Goal: Transaction & Acquisition: Purchase product/service

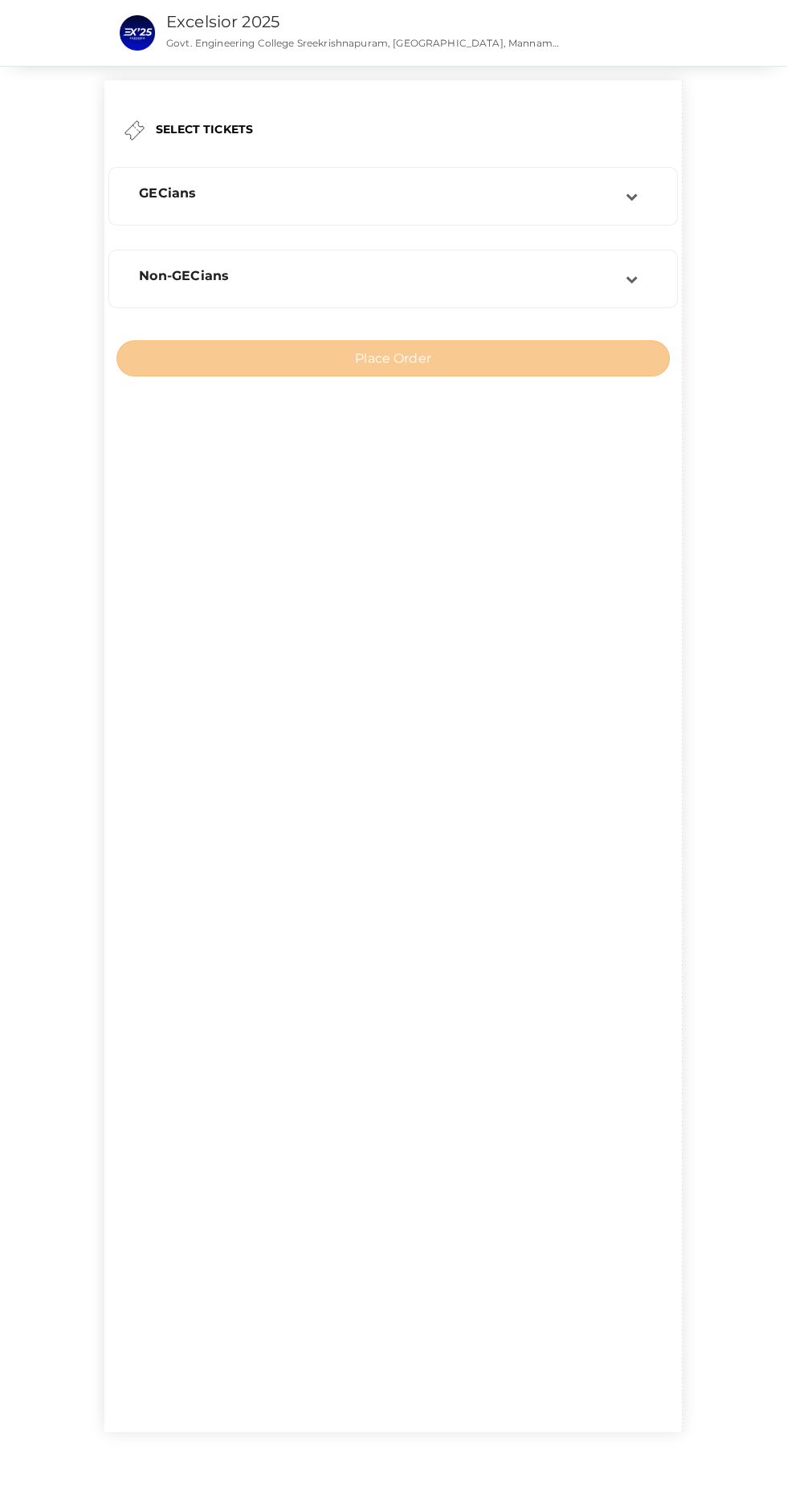
scroll to position [37, 0]
click at [628, 176] on div "GECians" at bounding box center [393, 196] width 551 height 41
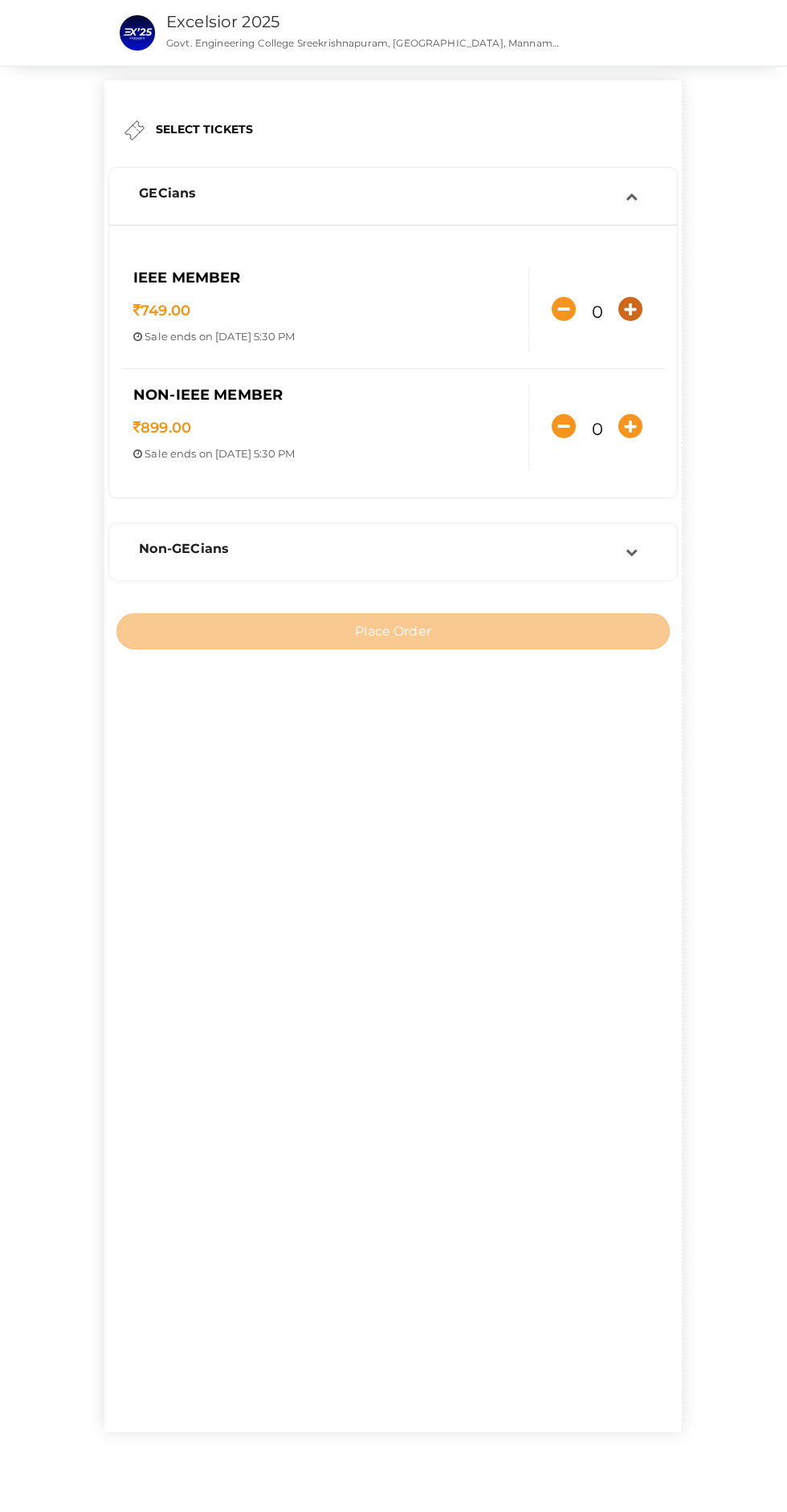
click at [618, 321] on icon "button" at bounding box center [629, 308] width 24 height 24
type input "1"
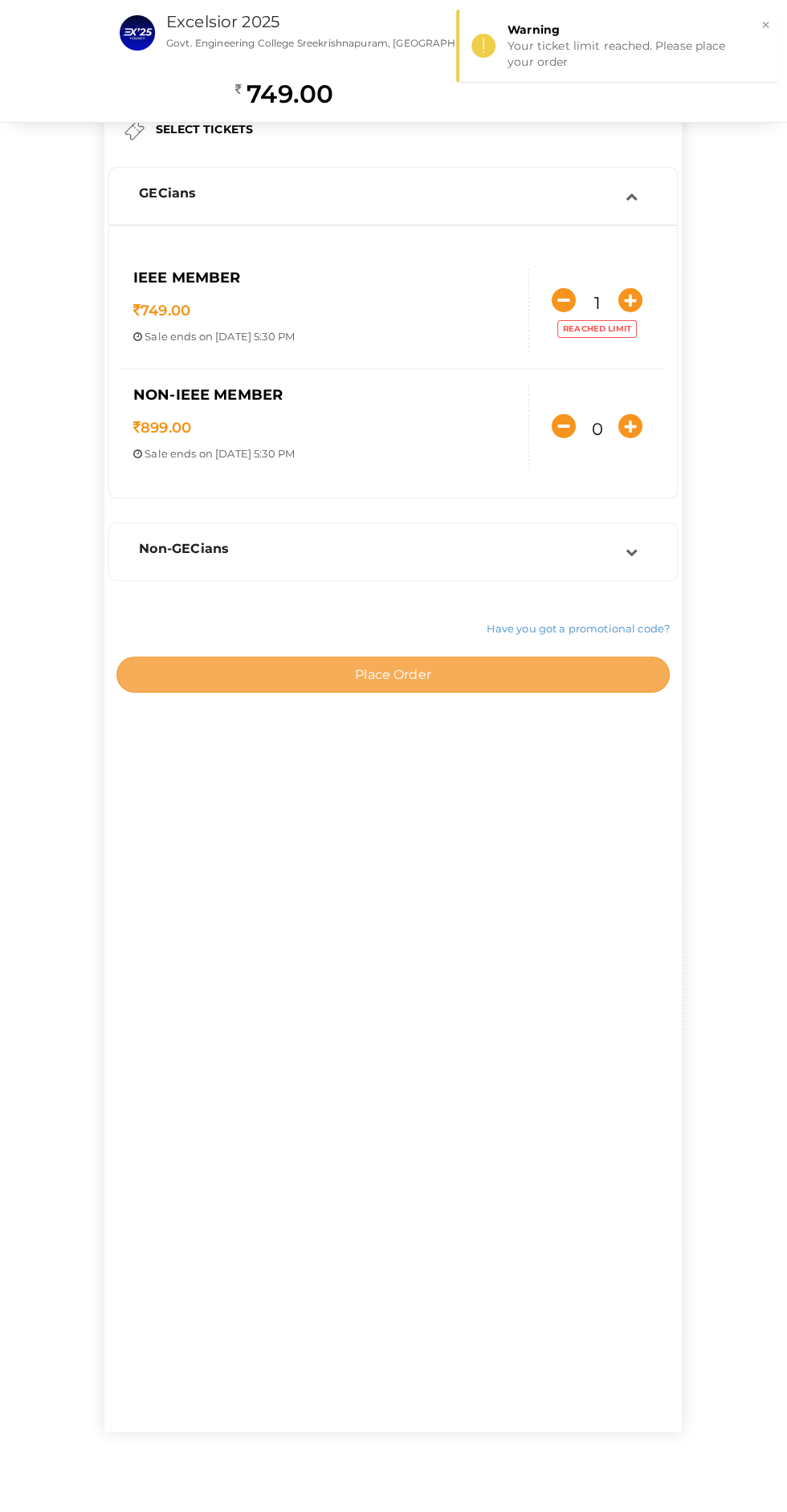
click at [563, 692] on button "Place Order" at bounding box center [393, 674] width 553 height 36
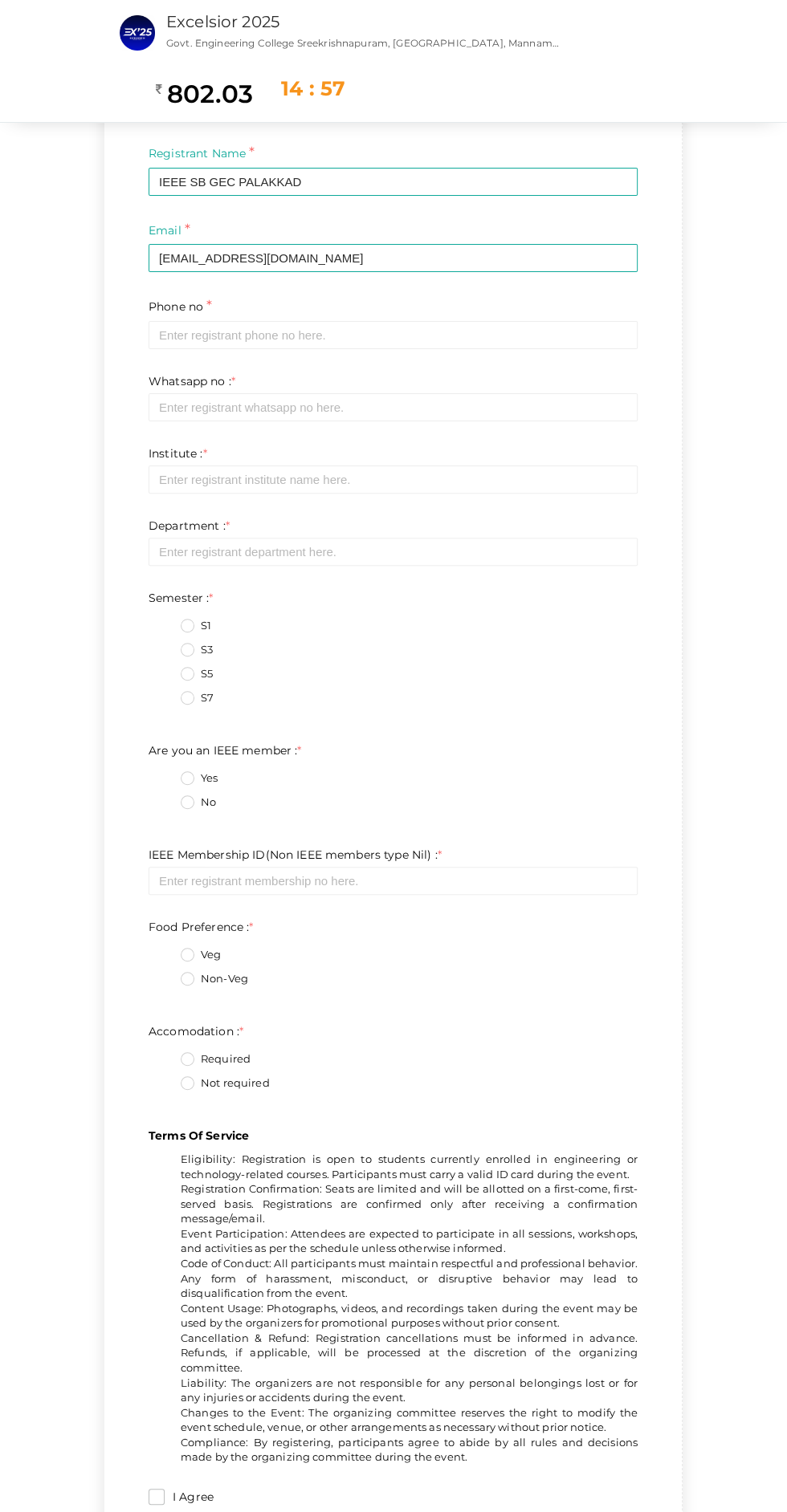
scroll to position [0, 0]
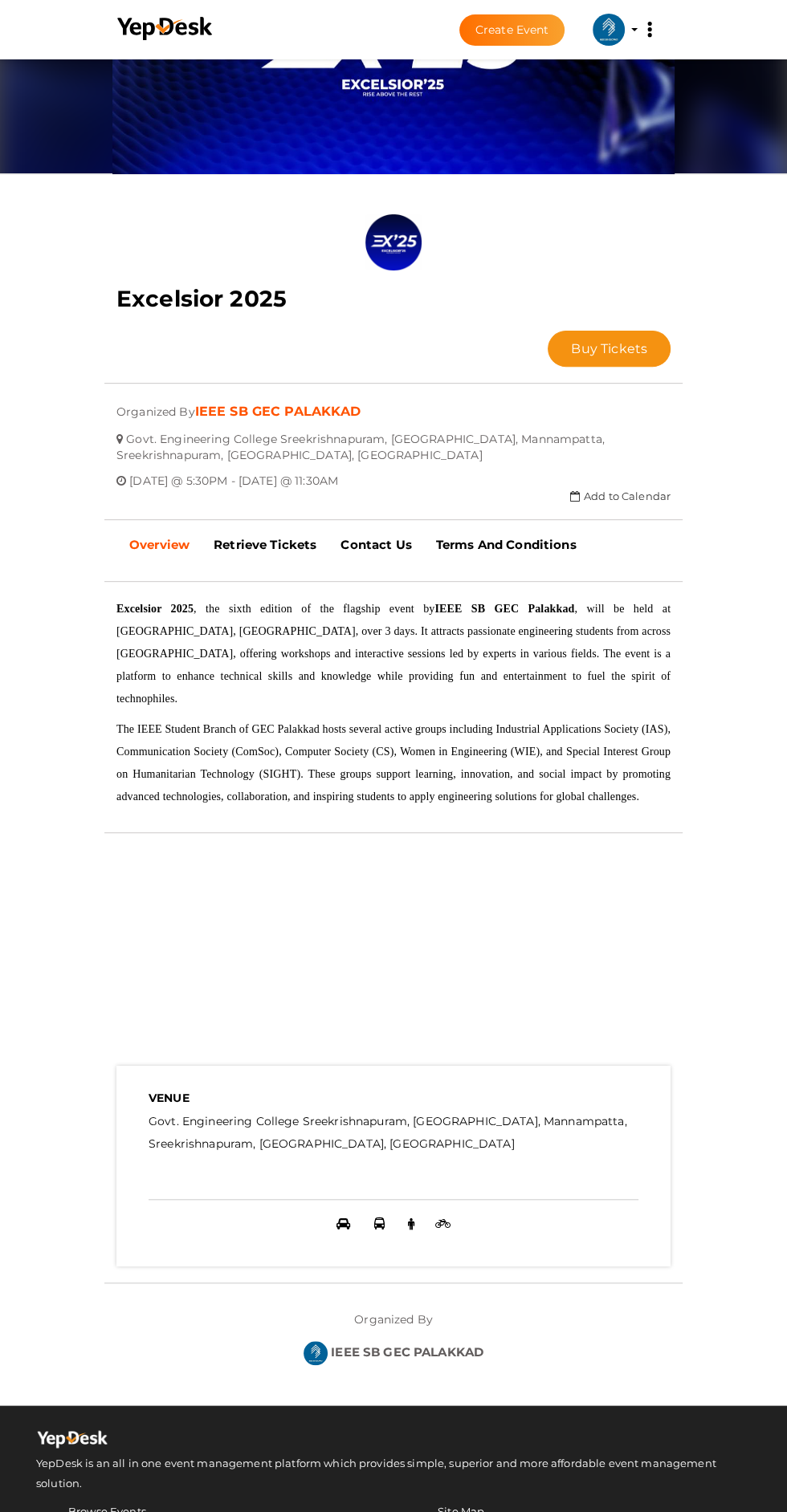
scroll to position [162, 0]
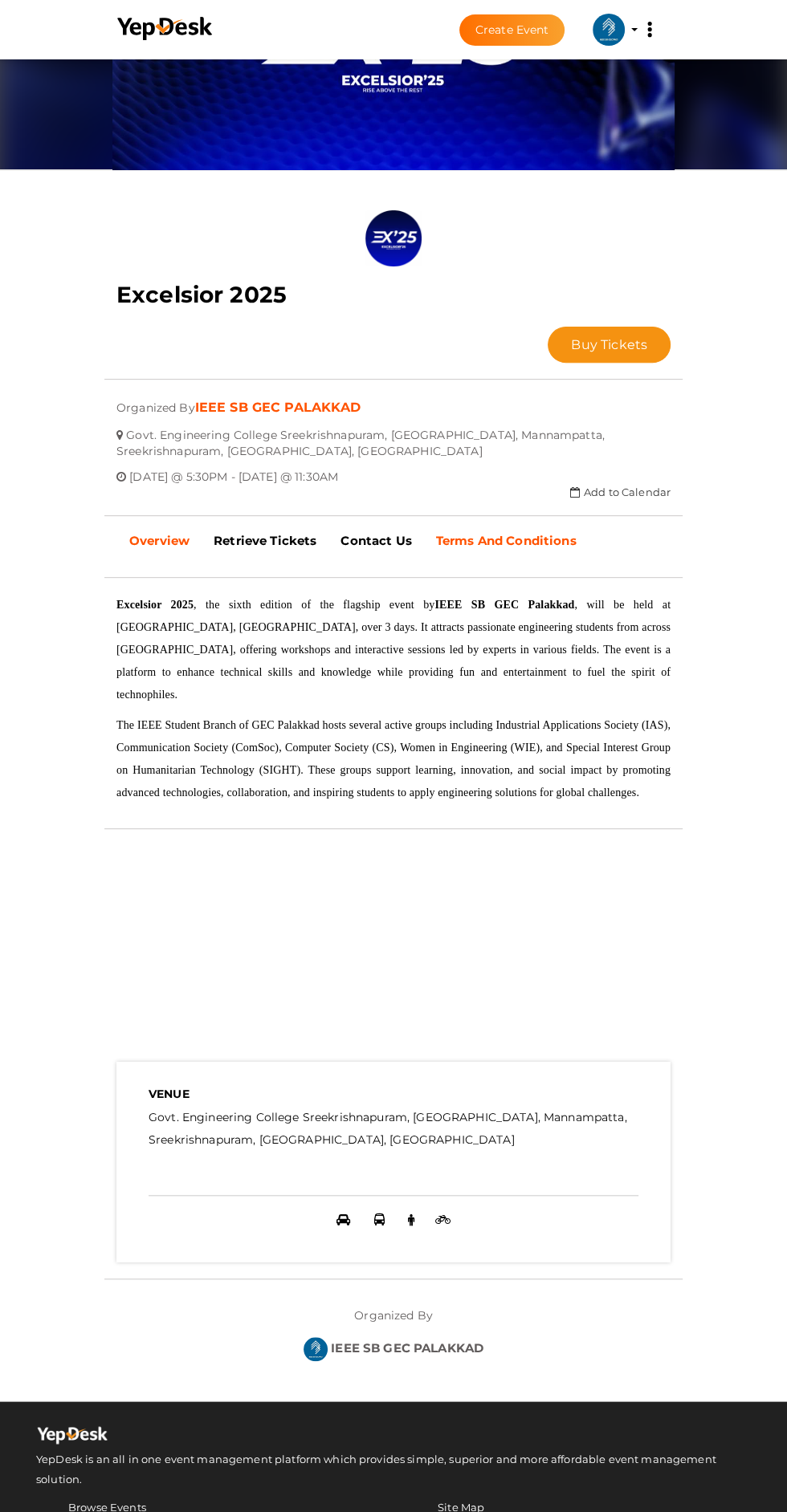
click at [483, 533] on b "Terms And Conditions" at bounding box center [506, 541] width 140 height 16
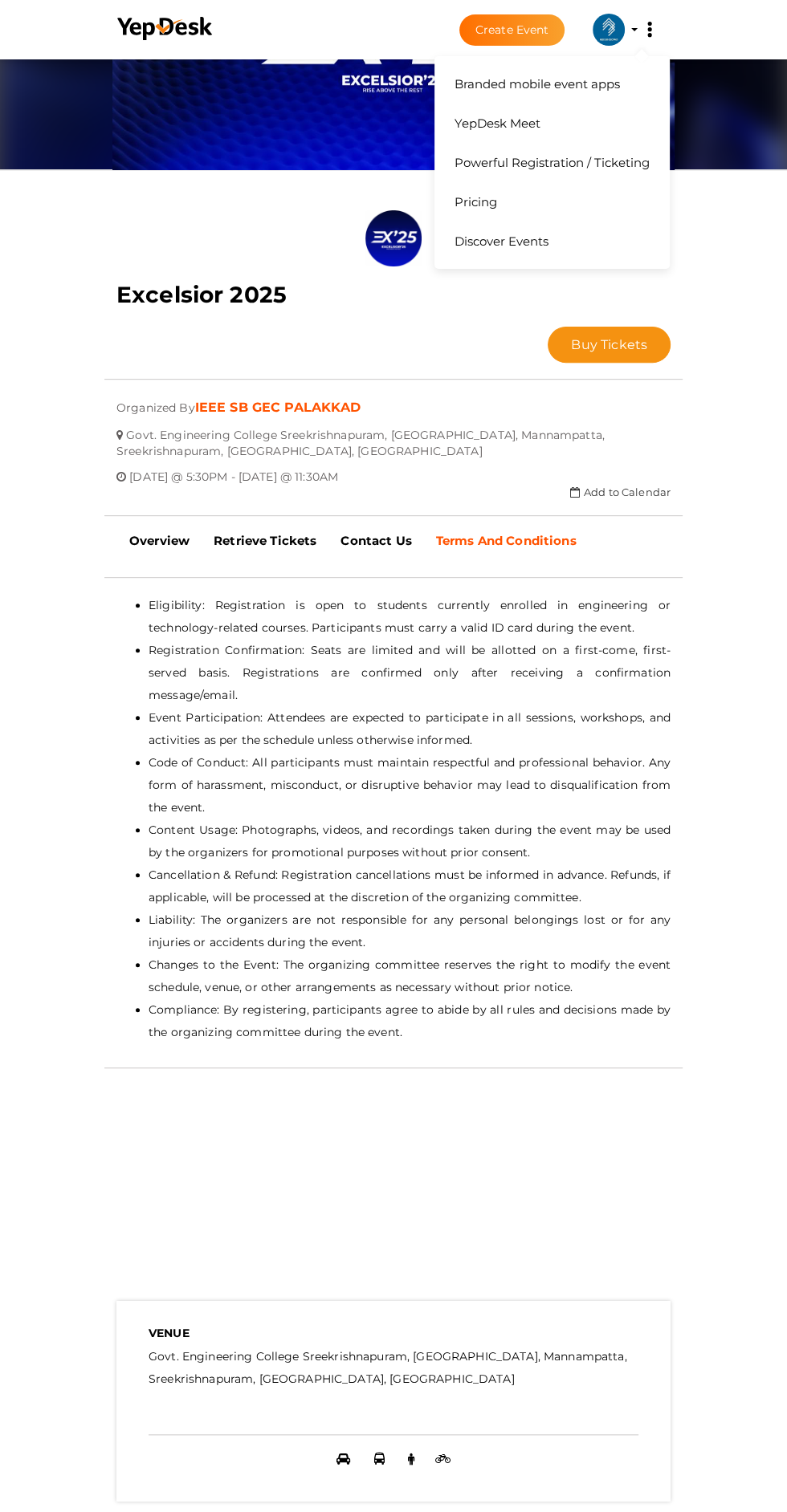
click at [661, 27] on button "Branded mobile event apps YepDesk Meet Powerful Registration / Ticketing Pricin…" at bounding box center [649, 30] width 40 height 34
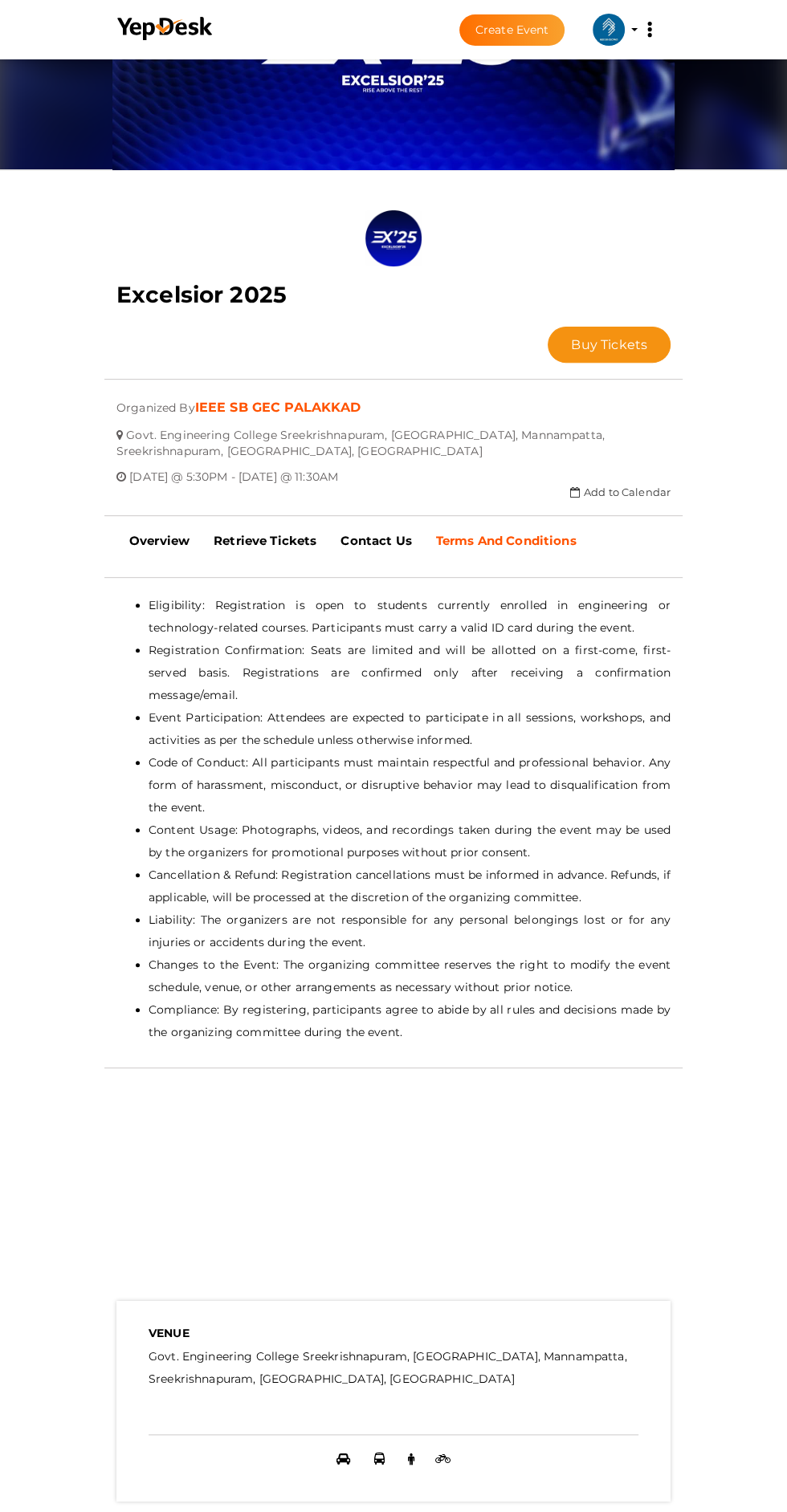
click at [744, 131] on div "close Your present response to the invite is You can change your response below…" at bounding box center [393, 765] width 787 height 1752
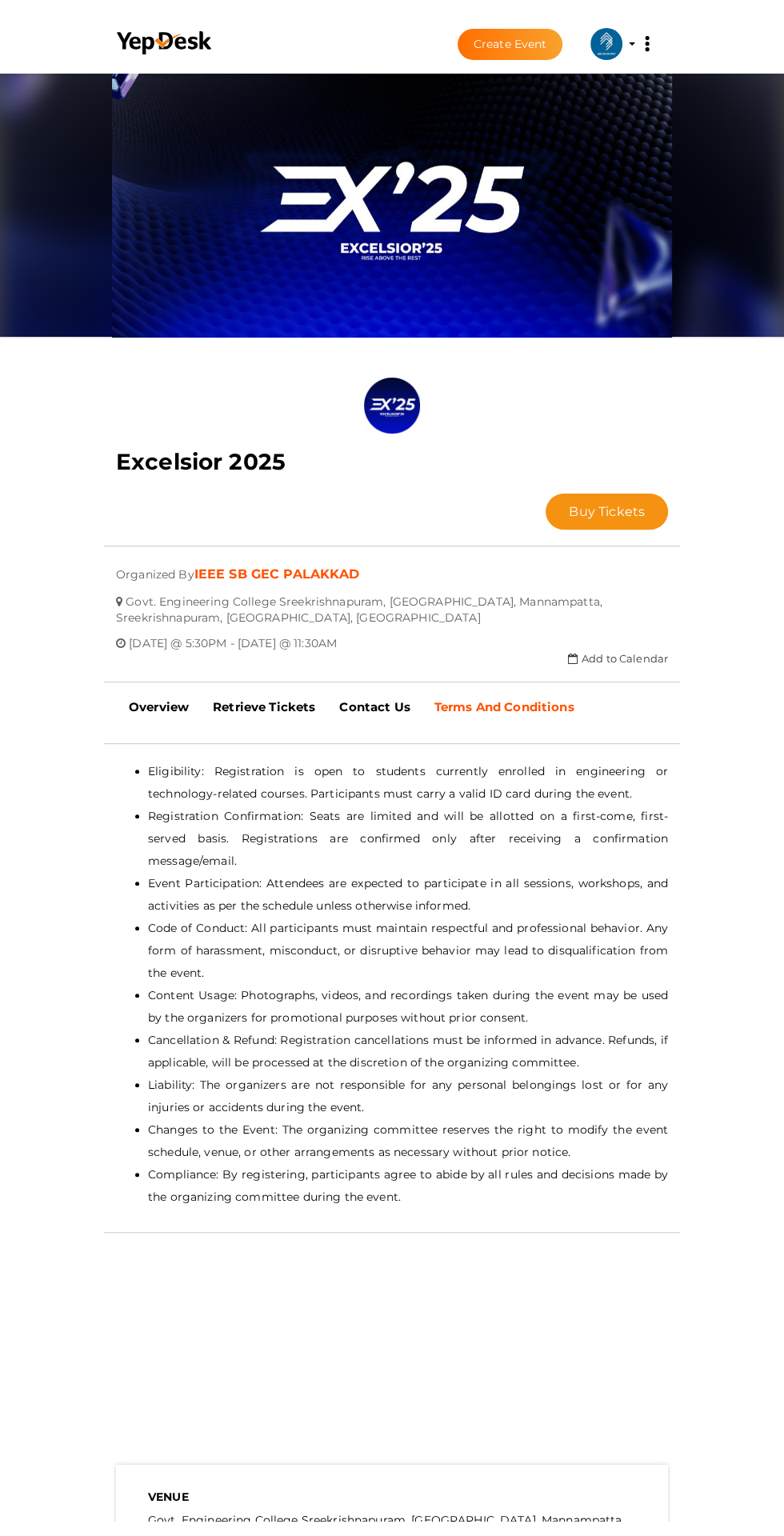
scroll to position [0, 0]
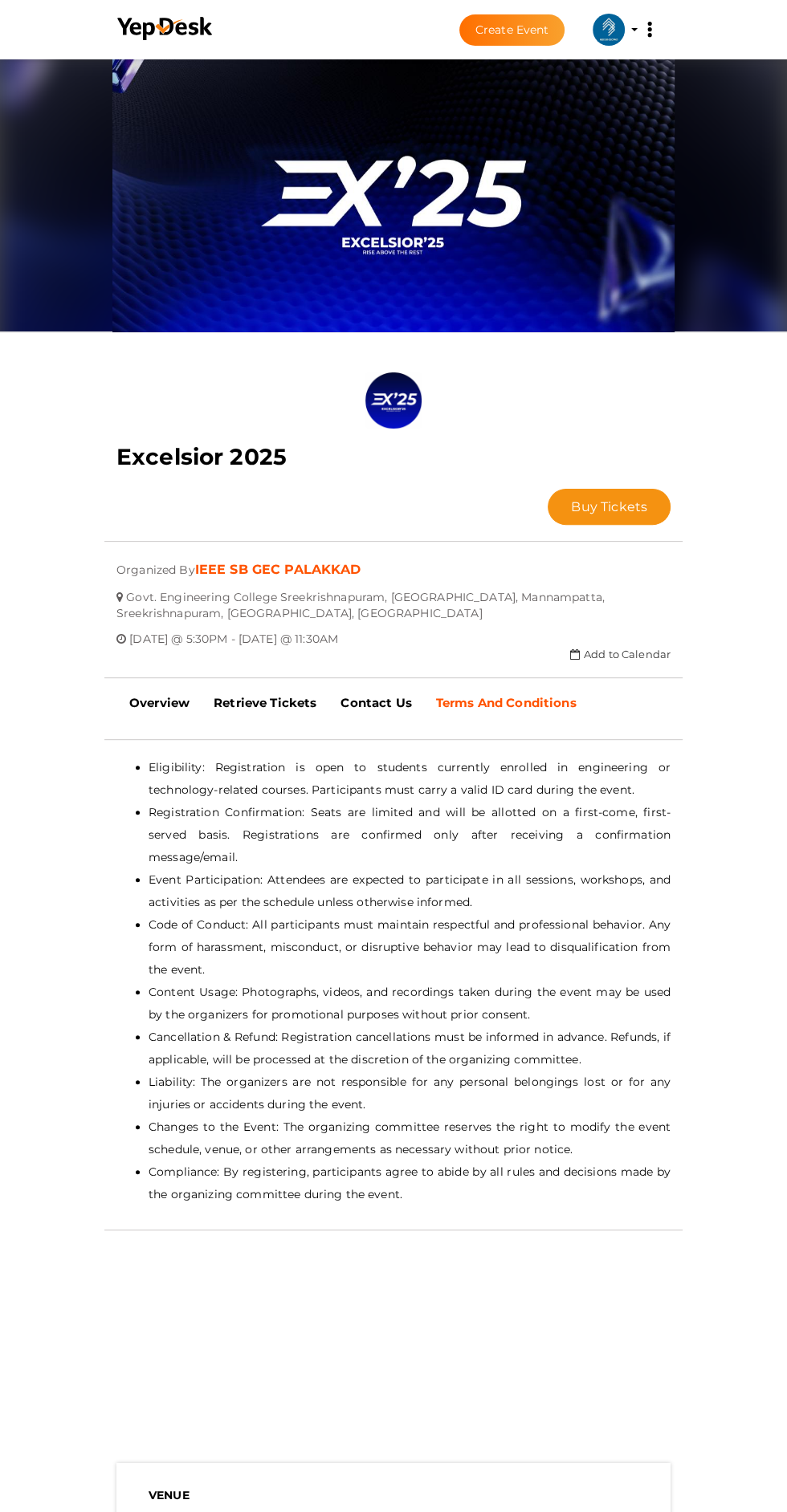
click at [609, 27] on img at bounding box center [608, 30] width 32 height 32
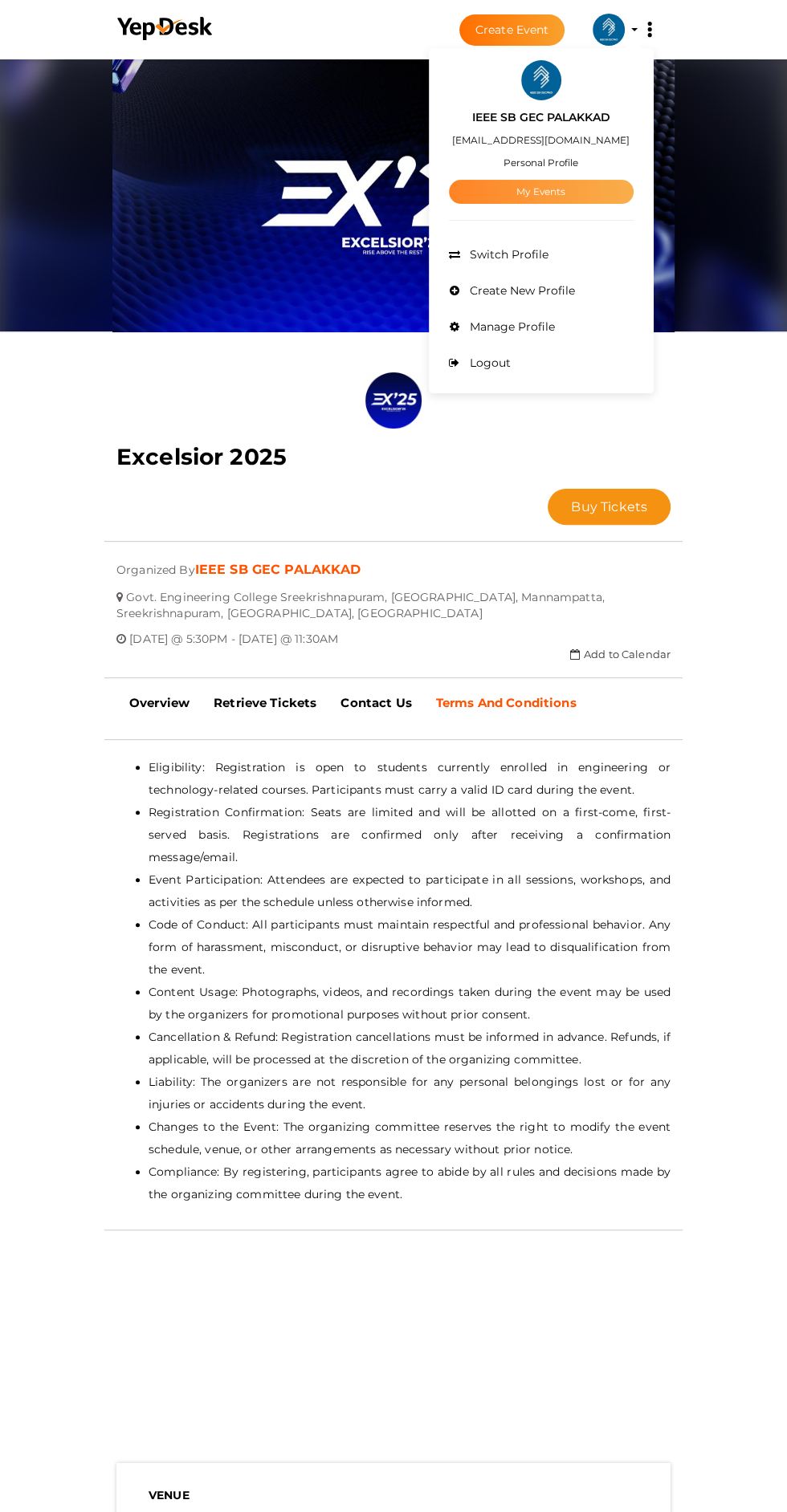
click at [573, 193] on link "My Events" at bounding box center [541, 191] width 185 height 24
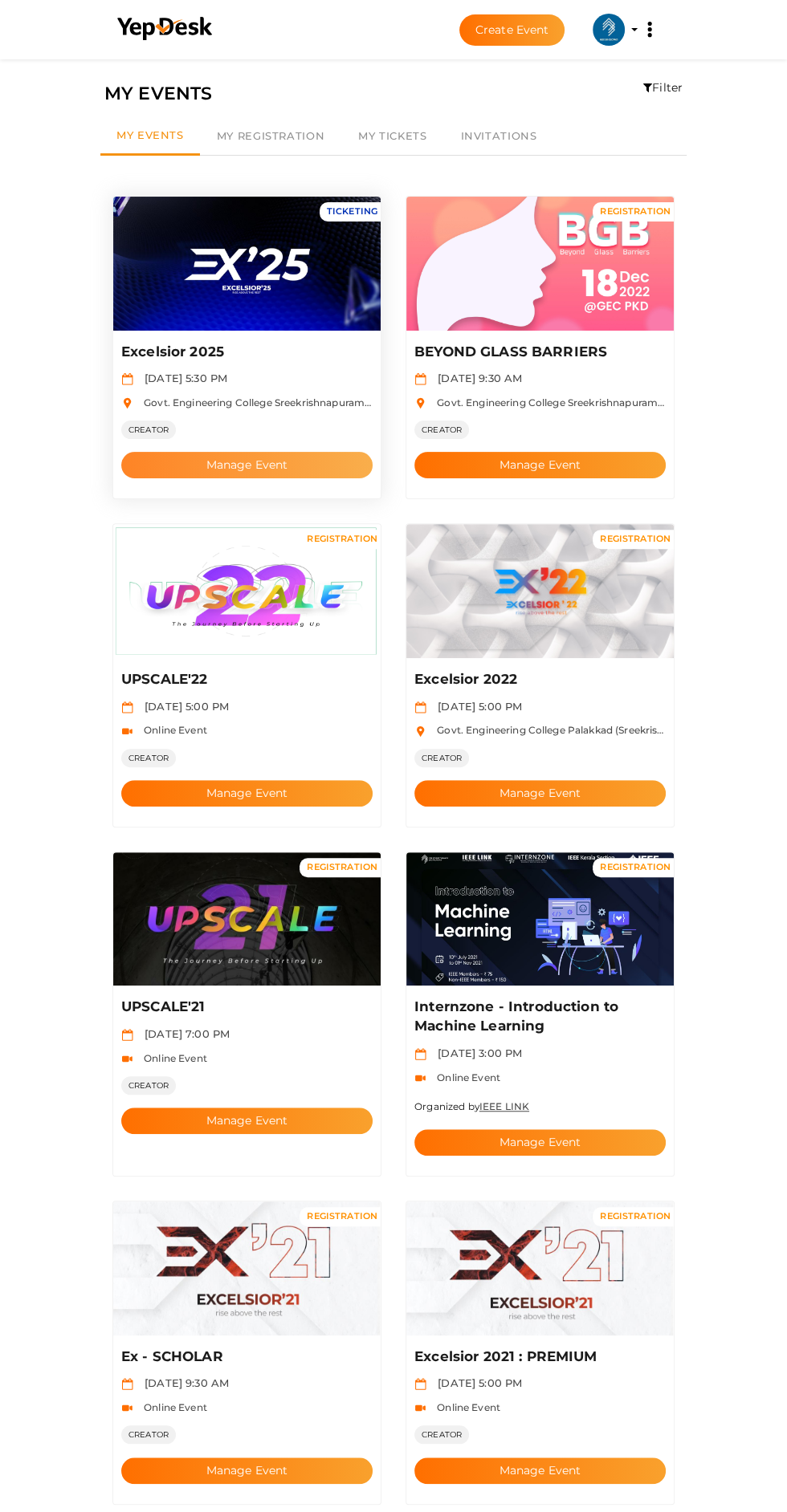
click at [315, 452] on button "Manage Event" at bounding box center [247, 465] width 251 height 26
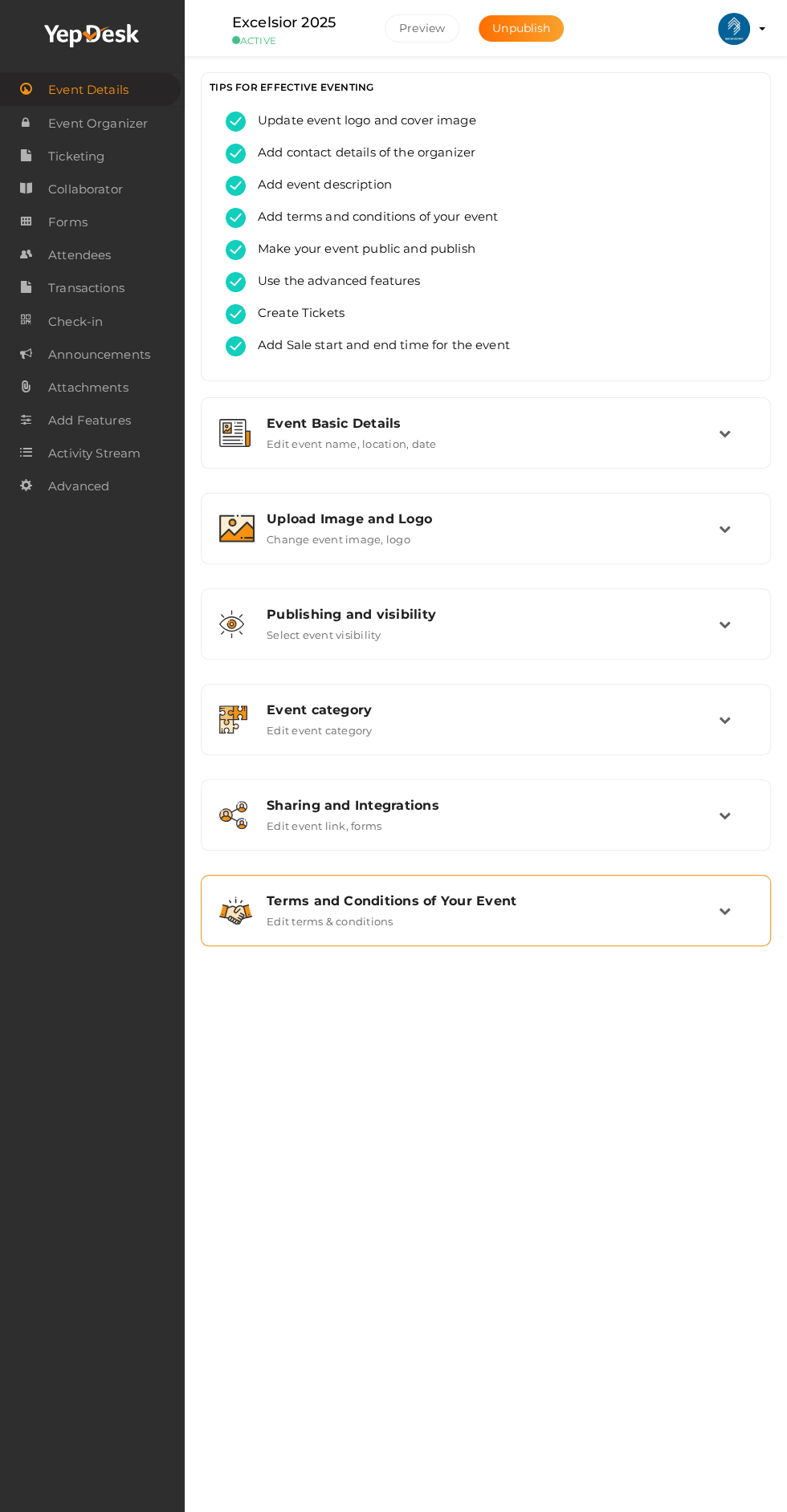
click at [551, 904] on div "Terms and Conditions of Your Event" at bounding box center [492, 901] width 452 height 16
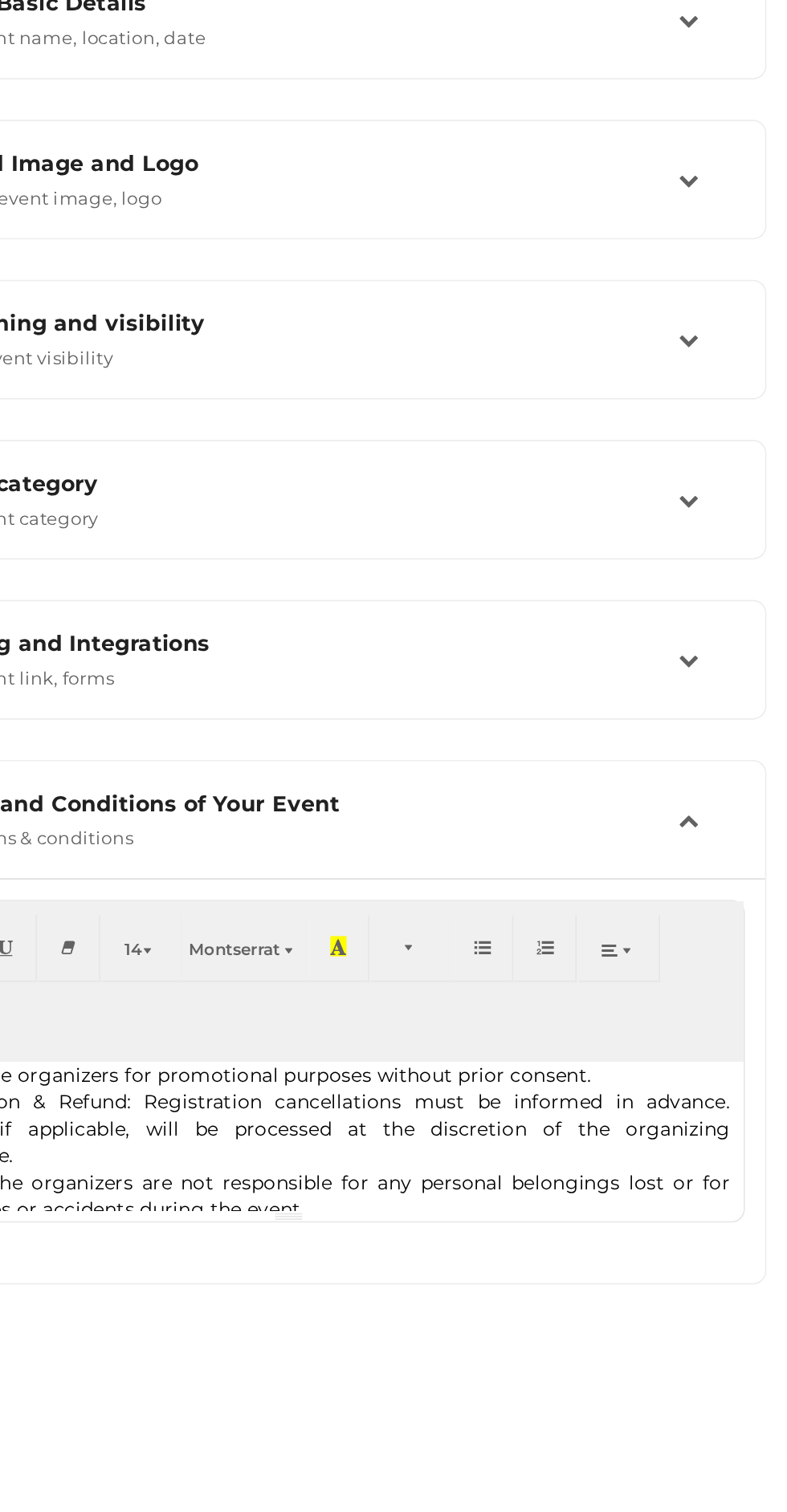
scroll to position [83, 0]
click at [749, 1056] on div "Eligibility: Registration is open to students currently enrolled in engineering…" at bounding box center [485, 1100] width 542 height 89
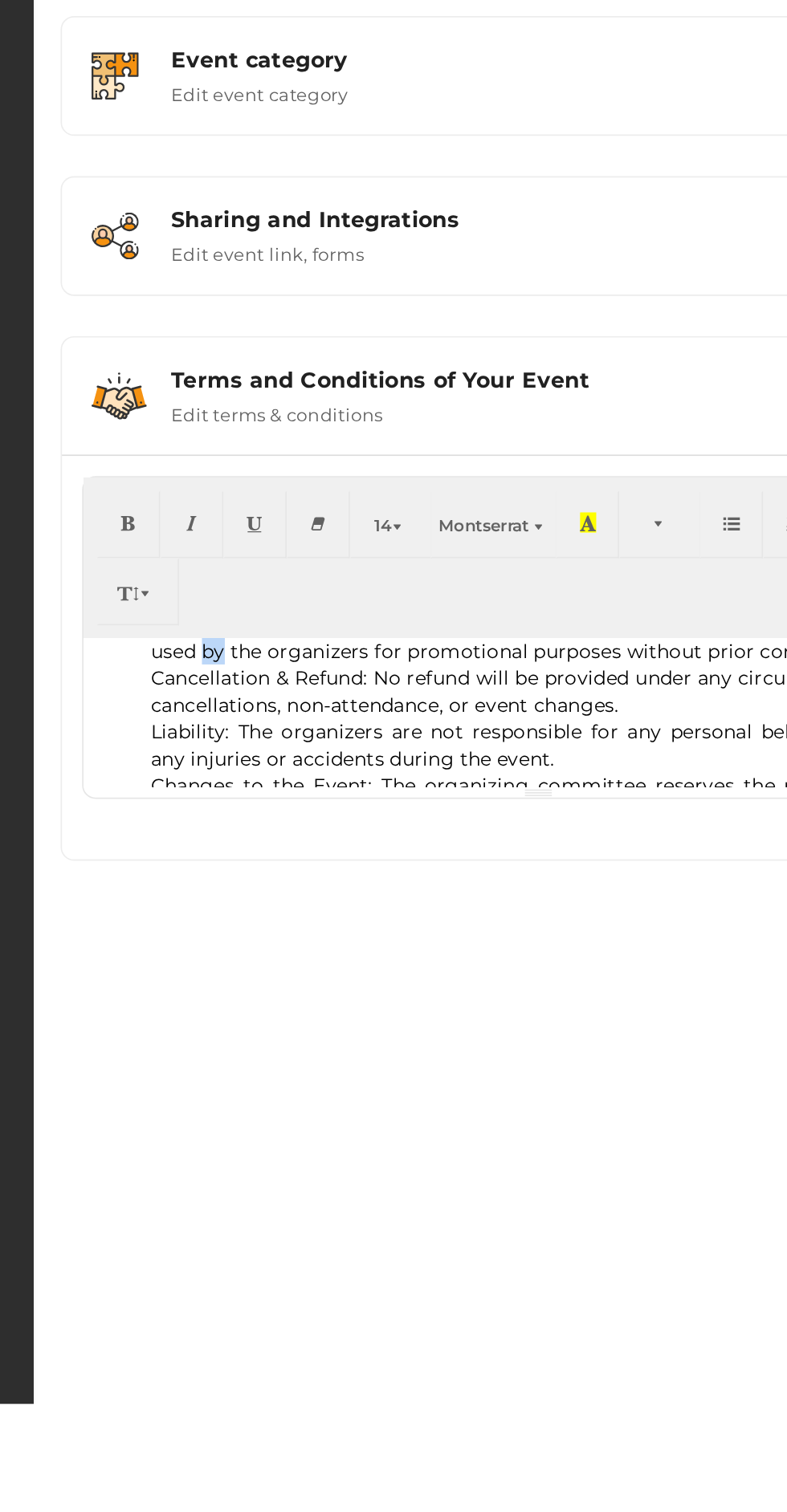
scroll to position [185, 0]
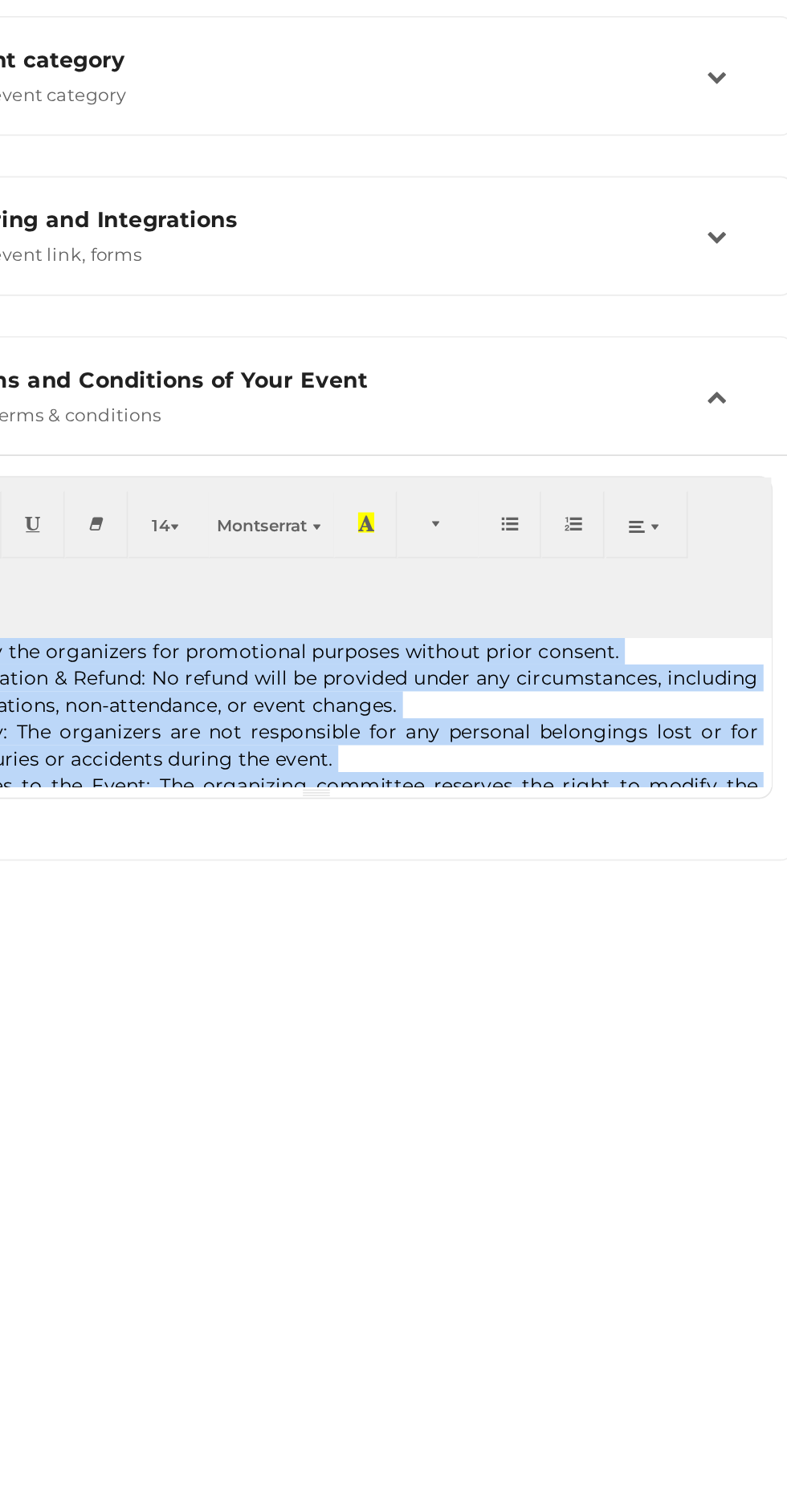
click at [638, 967] on button "button" at bounding box center [638, 987] width 38 height 40
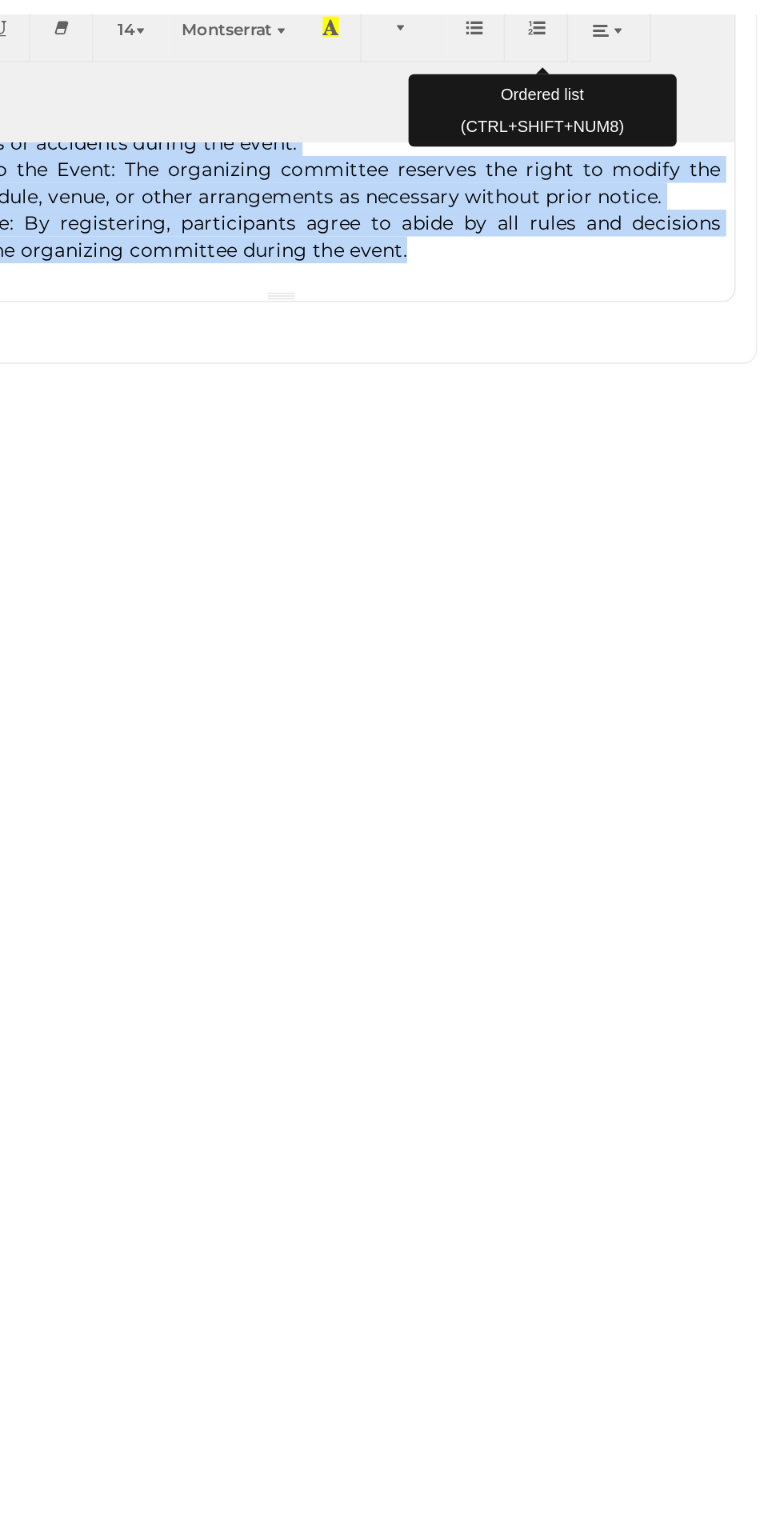
scroll to position [55, 0]
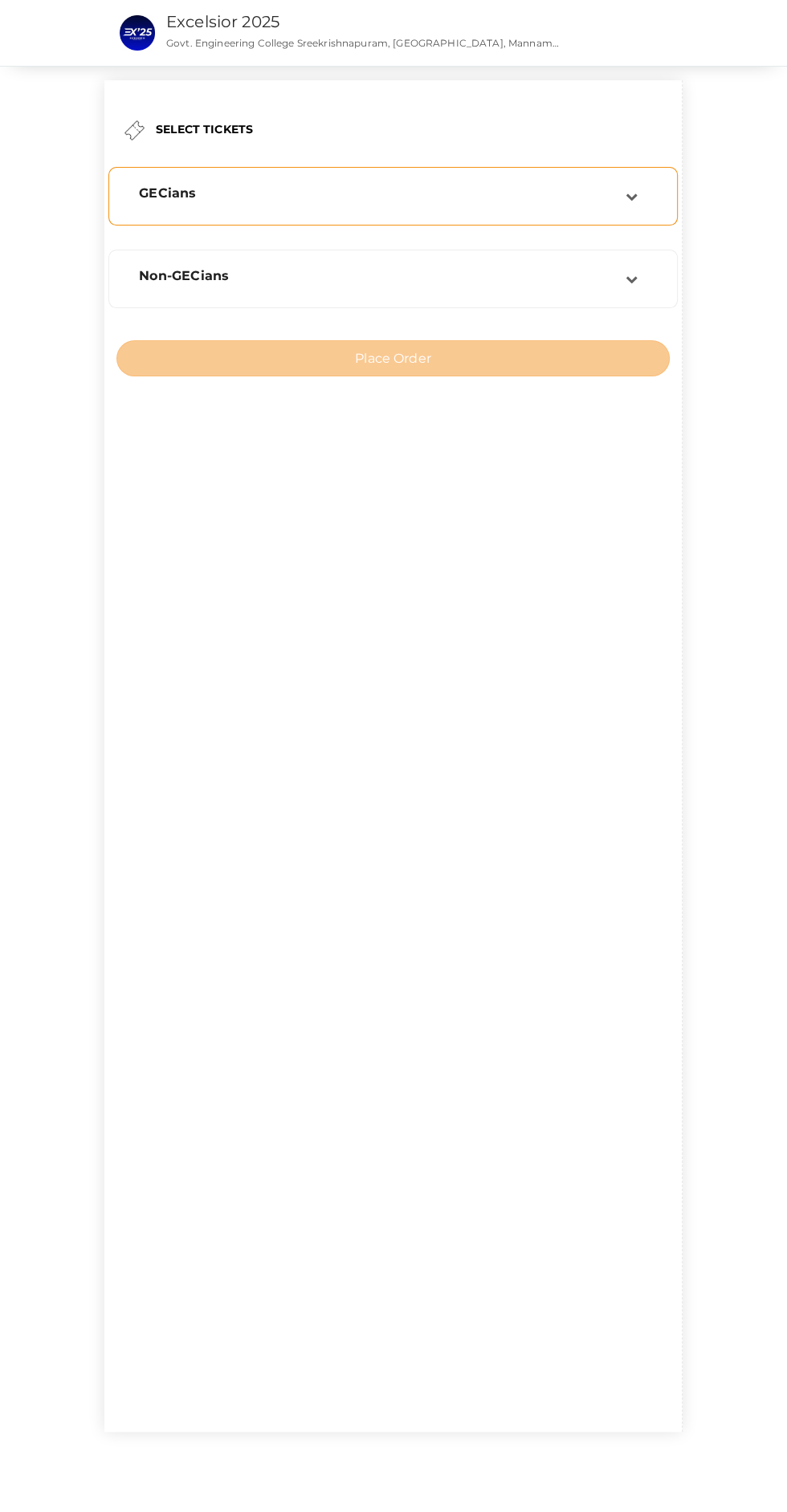
click at [512, 202] on div "GECians" at bounding box center [377, 196] width 499 height 21
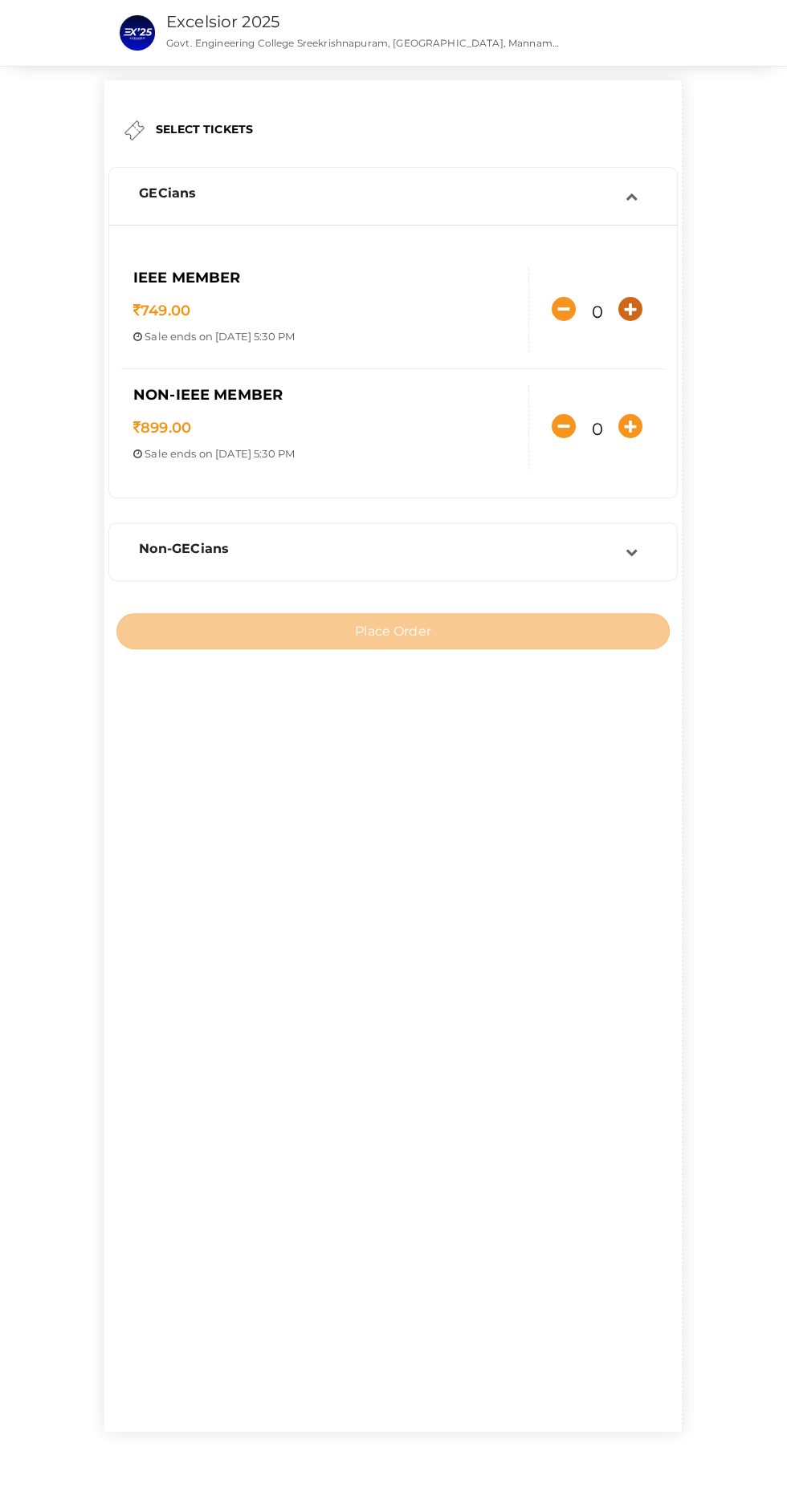
click at [618, 321] on icon "button" at bounding box center [629, 308] width 24 height 24
type input "1"
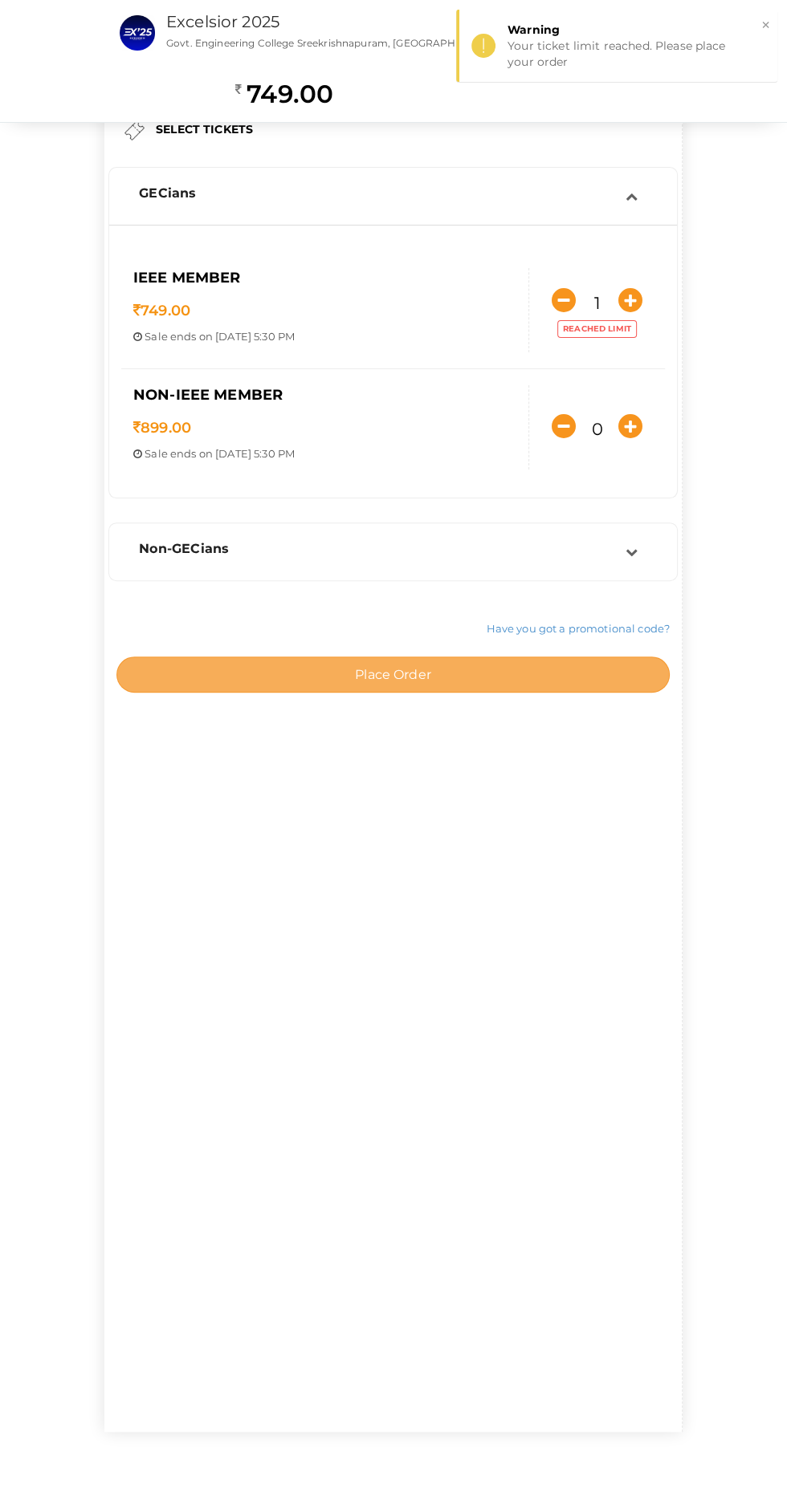
click at [458, 692] on button "Place Order" at bounding box center [393, 674] width 553 height 36
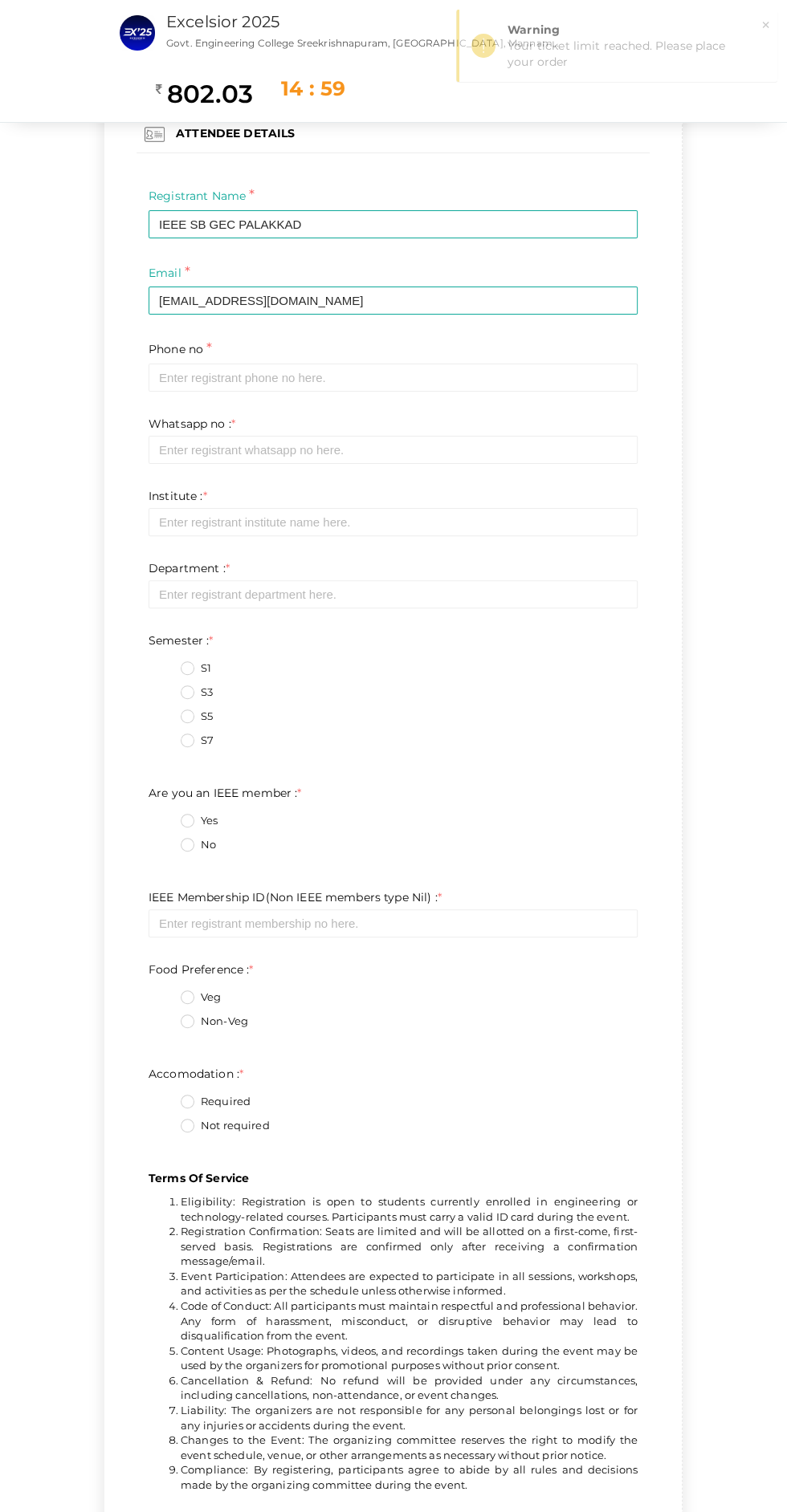
scroll to position [43, 0]
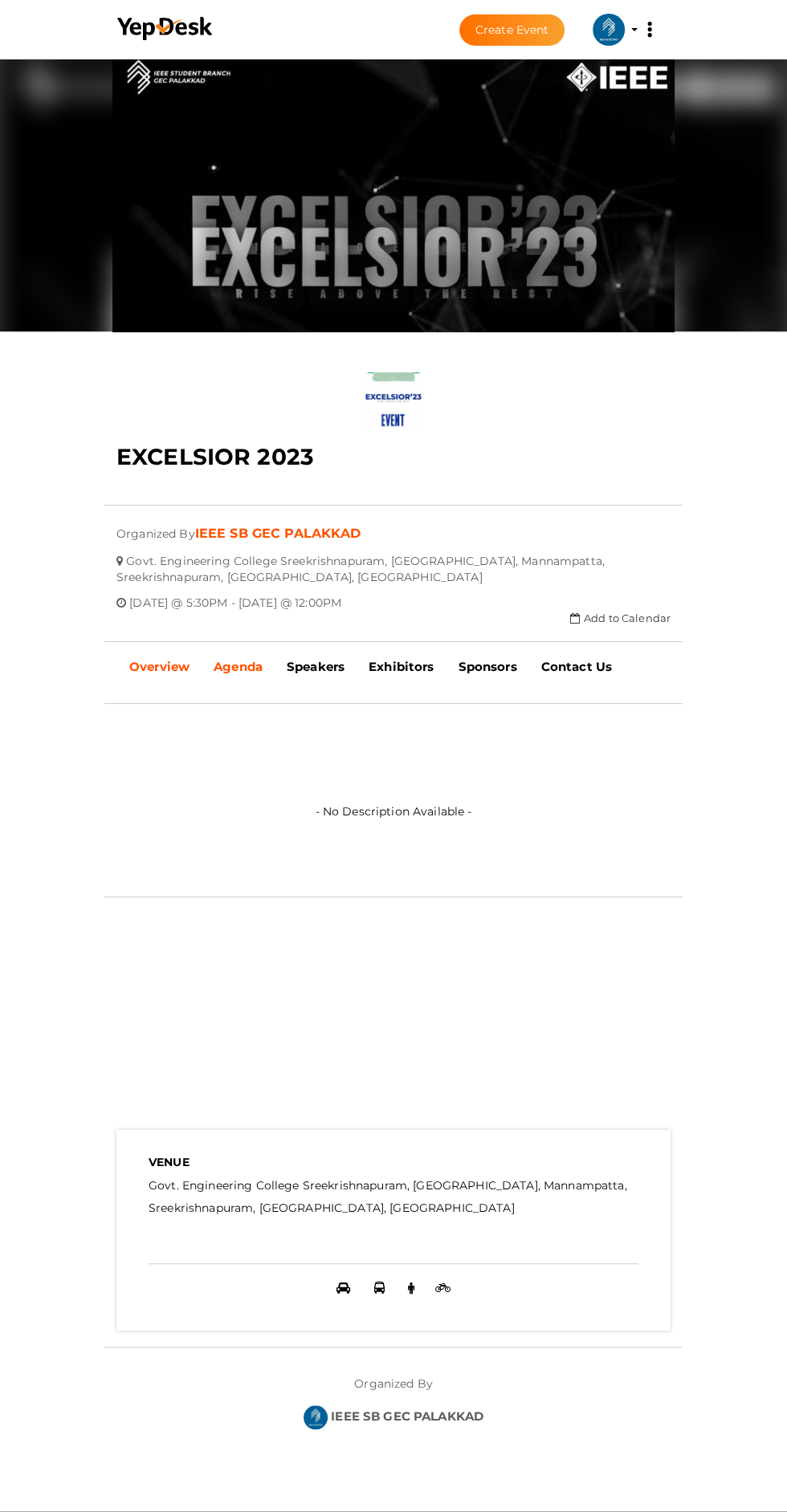
click at [234, 659] on b "Agenda" at bounding box center [238, 666] width 49 height 16
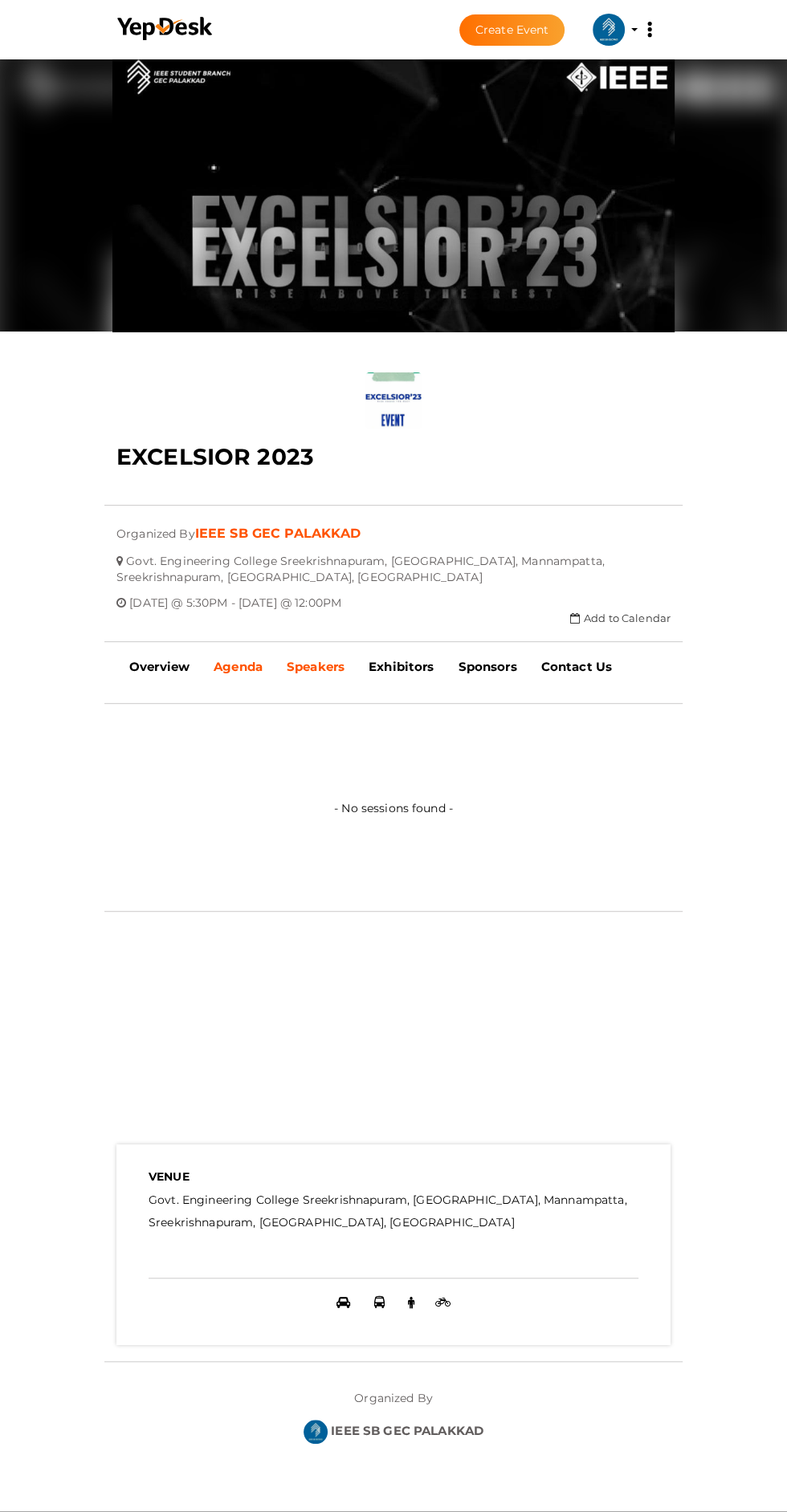
click at [309, 659] on b "Speakers" at bounding box center [315, 666] width 57 height 16
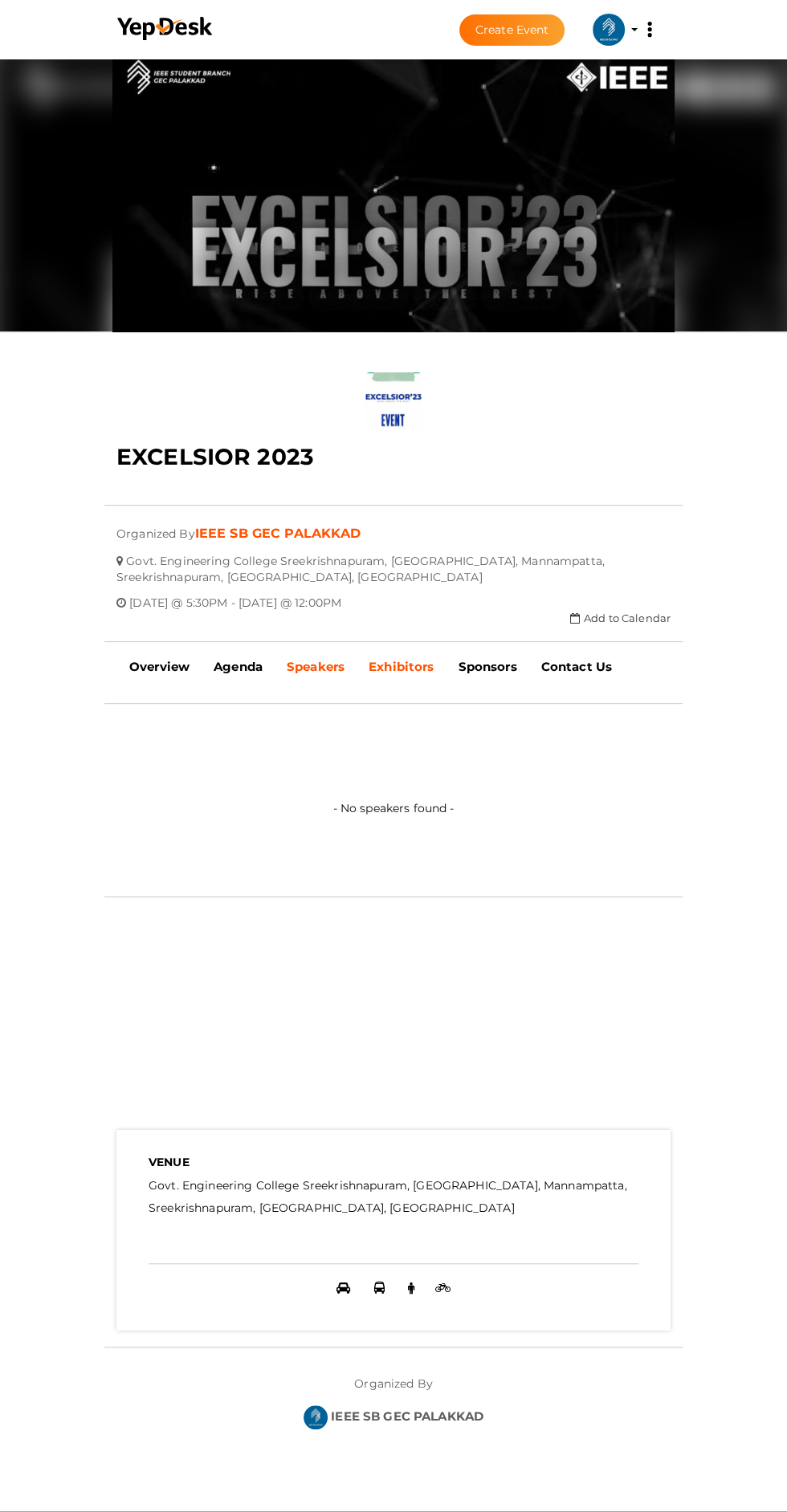
click at [397, 659] on b "Exhibitors" at bounding box center [400, 666] width 65 height 16
click at [474, 647] on link "Sponsors" at bounding box center [487, 667] width 83 height 40
